Goal: Task Accomplishment & Management: Use online tool/utility

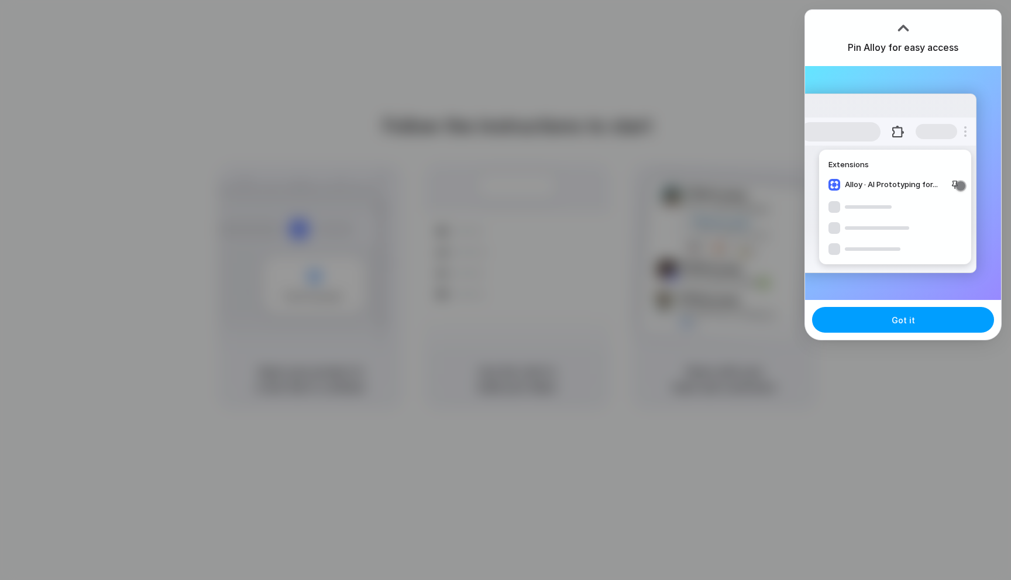
click at [877, 317] on button "Got it" at bounding box center [903, 320] width 182 height 26
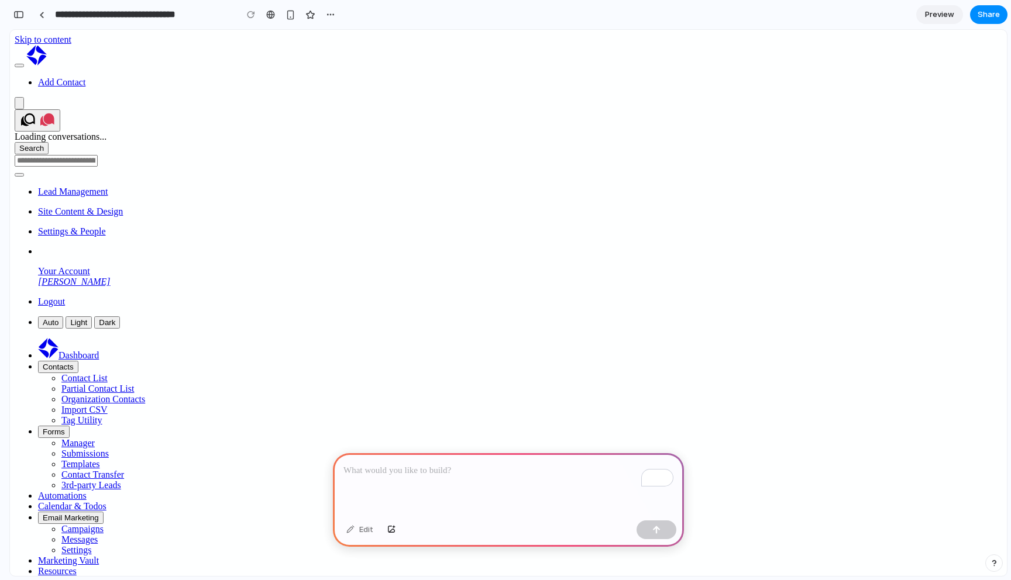
click at [459, 483] on div "To enrich screen reader interactions, please activate Accessibility in Grammarl…" at bounding box center [508, 484] width 351 height 63
click at [655, 535] on button "button" at bounding box center [656, 529] width 40 height 19
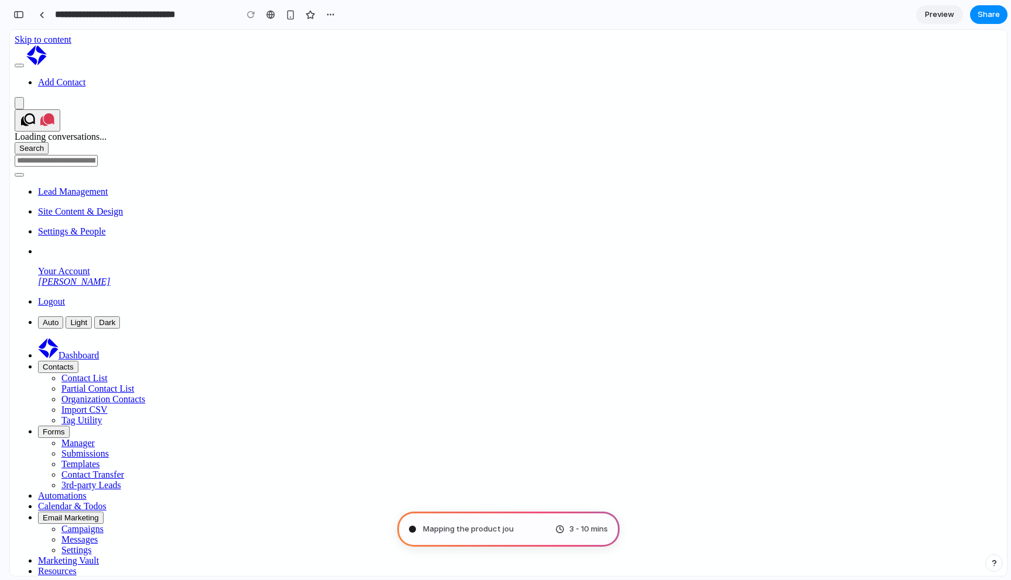
type input "**********"
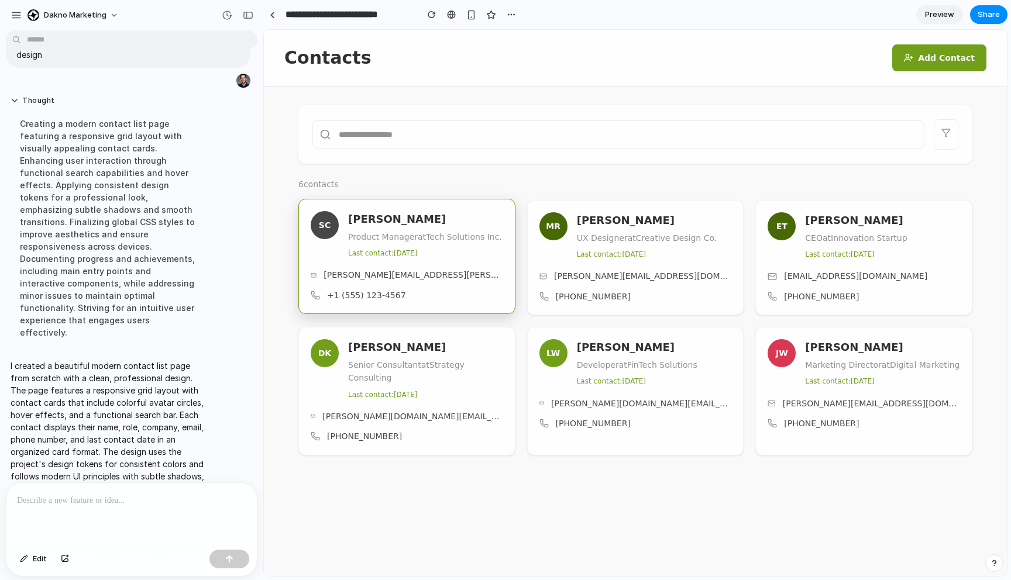
click at [432, 266] on div "SC [PERSON_NAME] Product Manager at Tech Solutions Inc. Last contact: [DATE] [P…" at bounding box center [406, 256] width 217 height 115
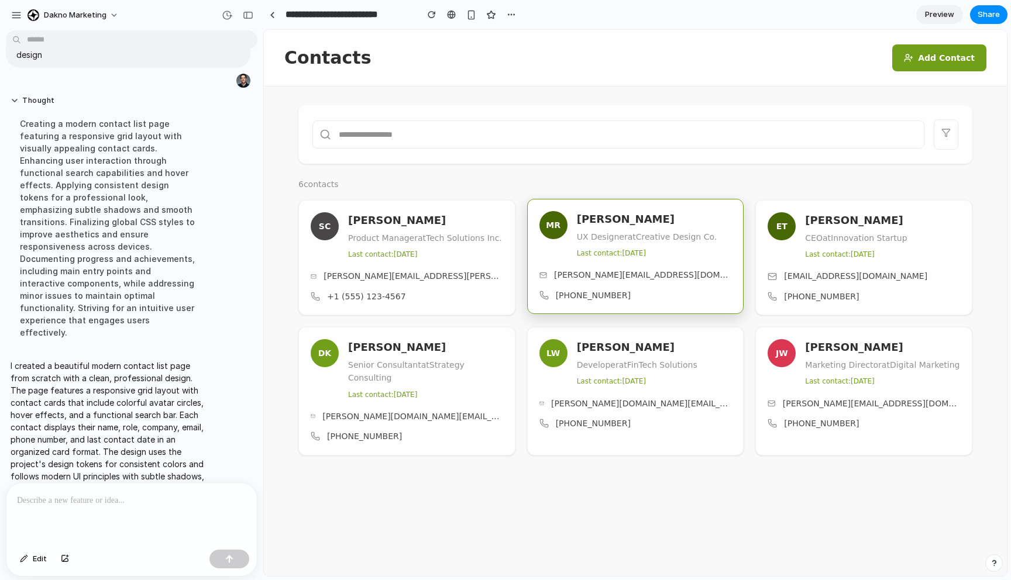
click at [588, 271] on span "[PERSON_NAME][EMAIL_ADDRESS][DOMAIN_NAME]" at bounding box center [642, 274] width 177 height 13
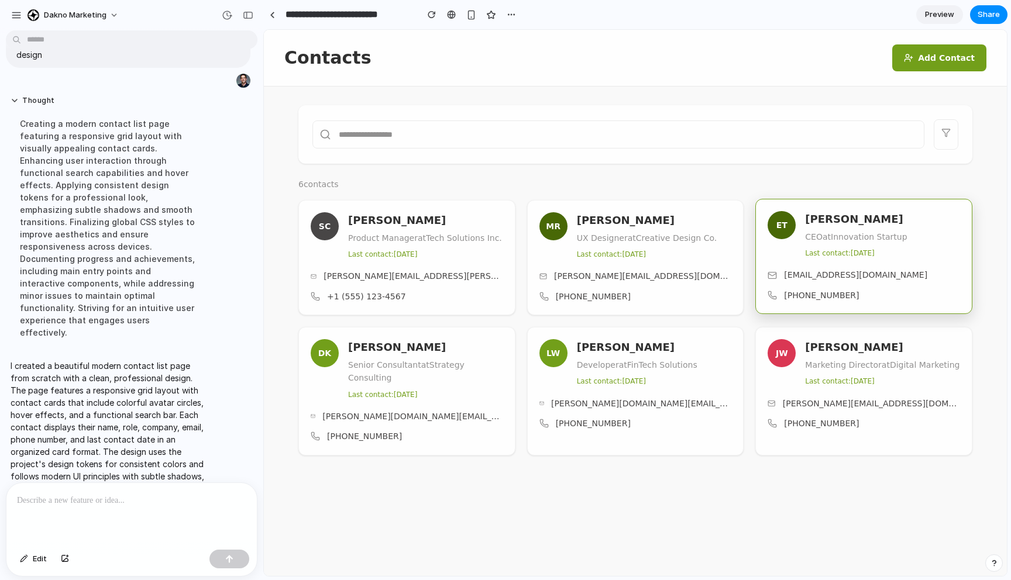
click at [794, 284] on div "[EMAIL_ADDRESS][DOMAIN_NAME] [PHONE_NUMBER]" at bounding box center [863, 284] width 192 height 33
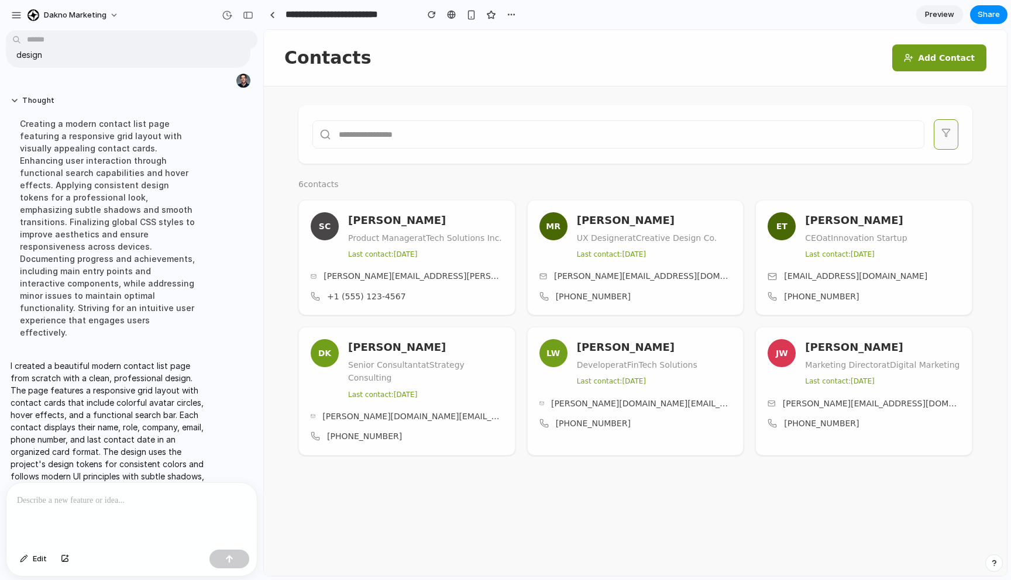
click at [942, 137] on button at bounding box center [945, 134] width 25 height 30
click at [782, 137] on input "text" at bounding box center [618, 134] width 612 height 28
click at [939, 20] on span "Preview" at bounding box center [939, 15] width 29 height 12
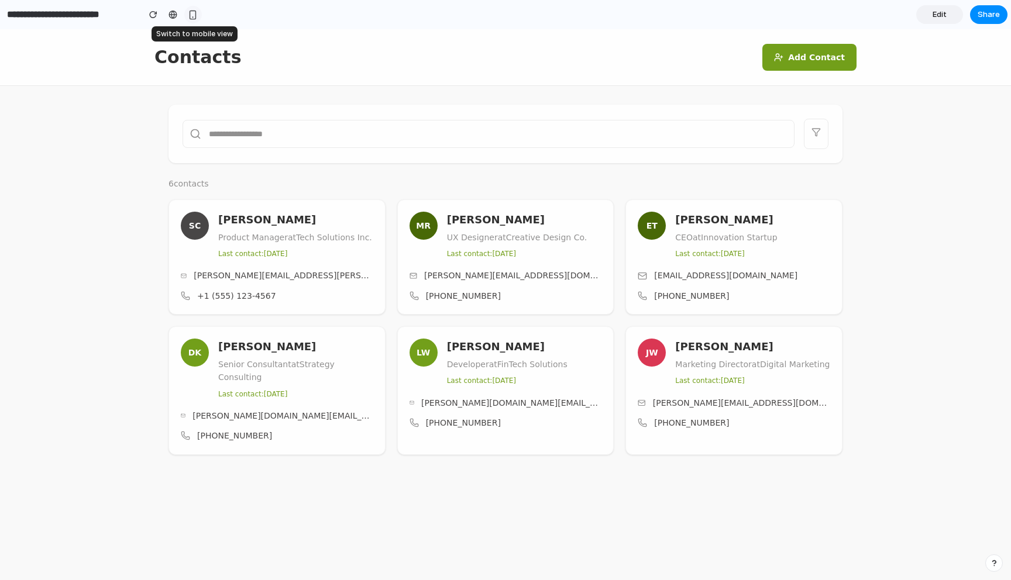
click at [194, 13] on div "button" at bounding box center [193, 15] width 10 height 10
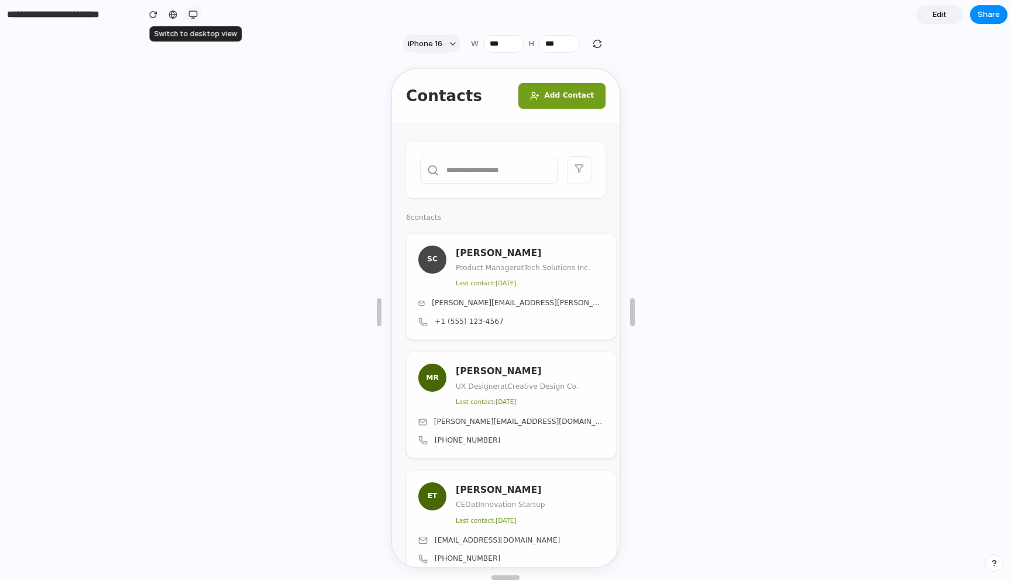
click at [194, 13] on div "button" at bounding box center [192, 14] width 9 height 9
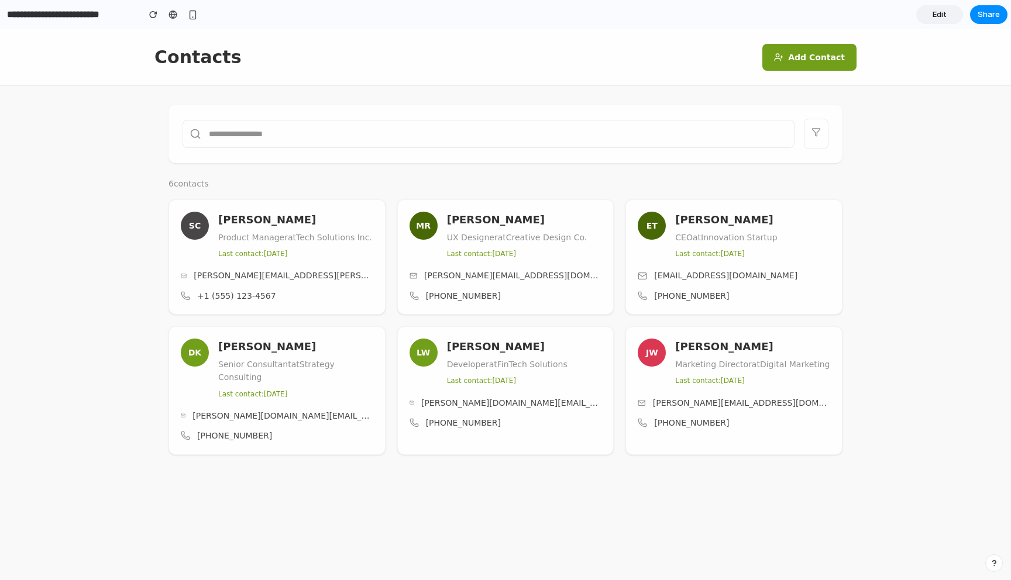
click at [940, 16] on span "Edit" at bounding box center [939, 15] width 14 height 12
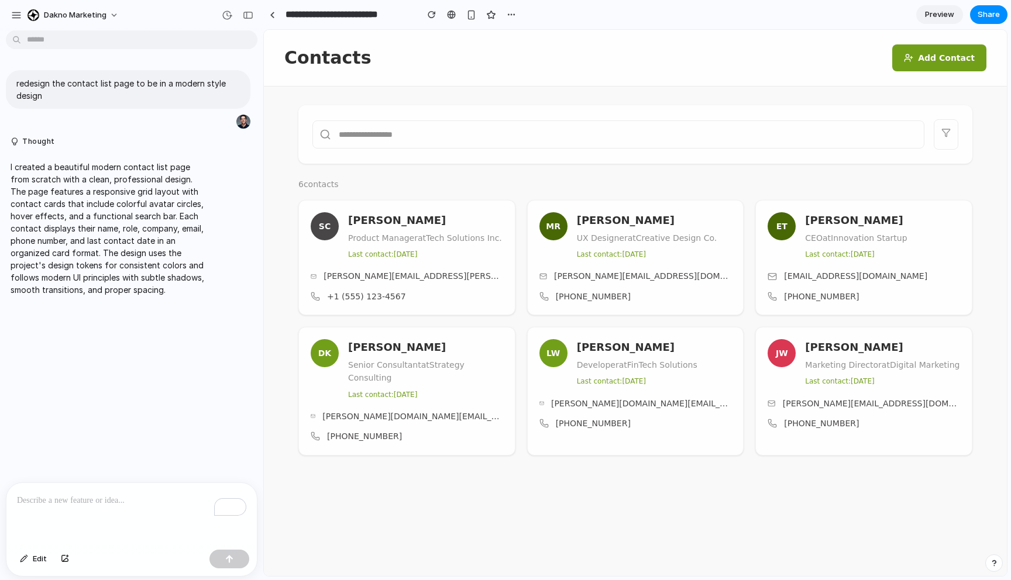
click at [52, 511] on div "To enrich screen reader interactions, please activate Accessibility in Grammarl…" at bounding box center [131, 514] width 250 height 62
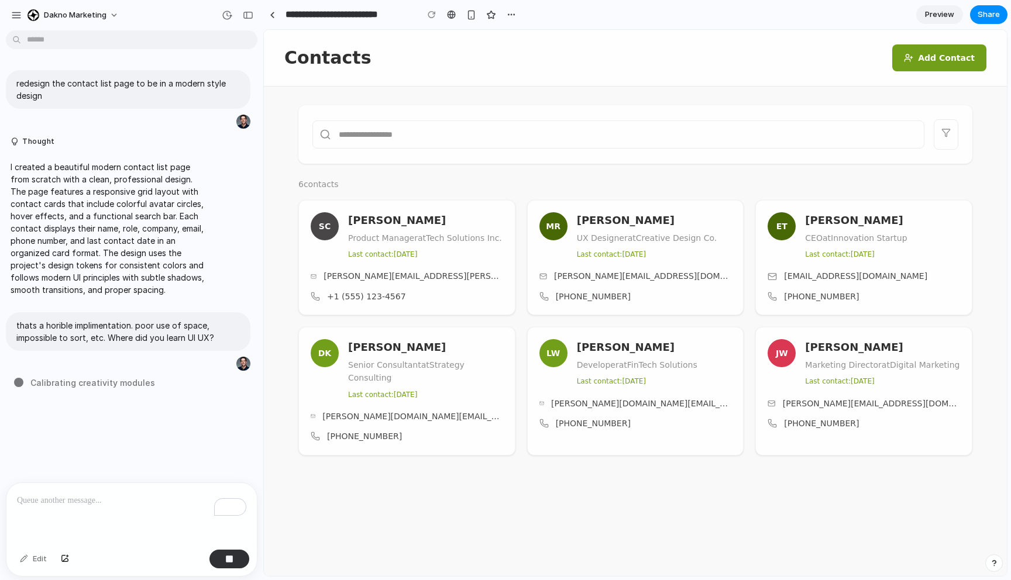
type input "**********"
